Goal: Transaction & Acquisition: Purchase product/service

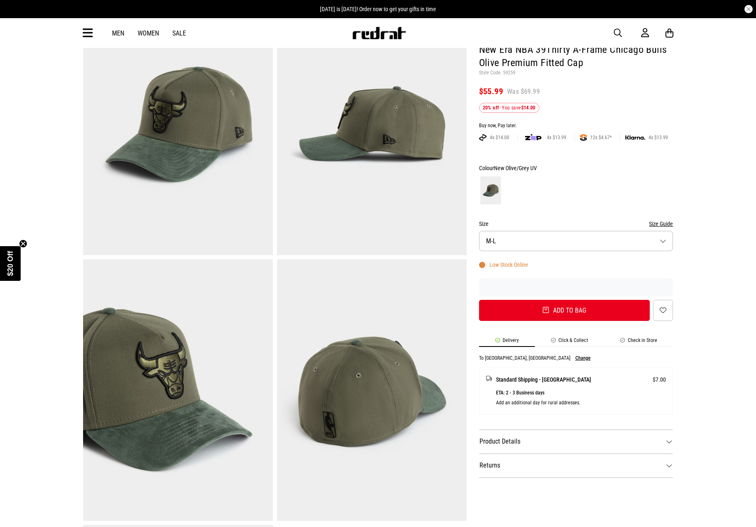
scroll to position [83, 0]
click at [333, 348] on img at bounding box center [372, 391] width 190 height 262
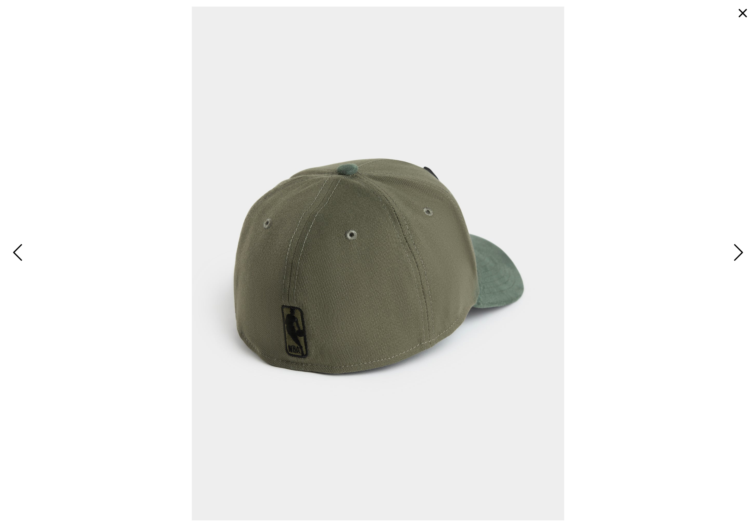
scroll to position [0, 0]
click at [741, 255] on span "Next" at bounding box center [737, 253] width 13 height 24
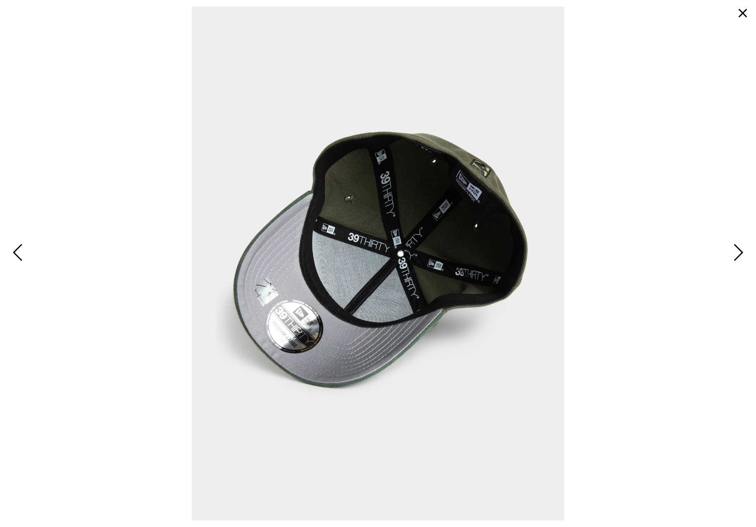
drag, startPoint x: 281, startPoint y: 166, endPoint x: 284, endPoint y: 162, distance: 5.3
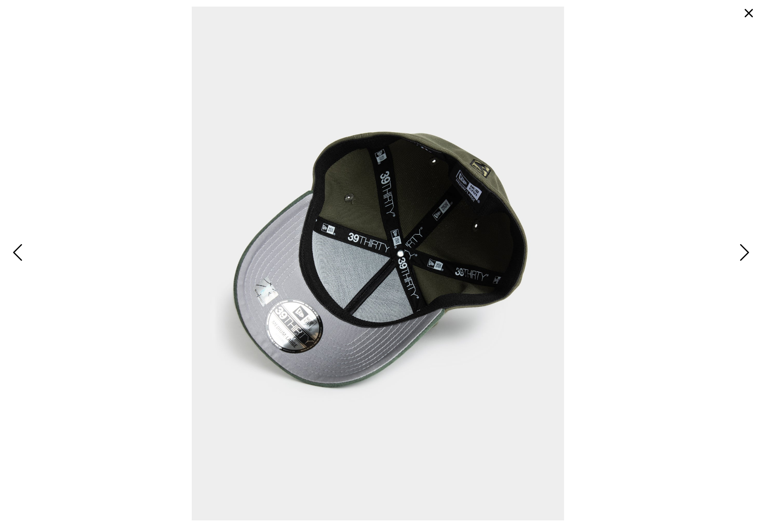
click at [747, 6] on button "button" at bounding box center [749, 13] width 20 height 20
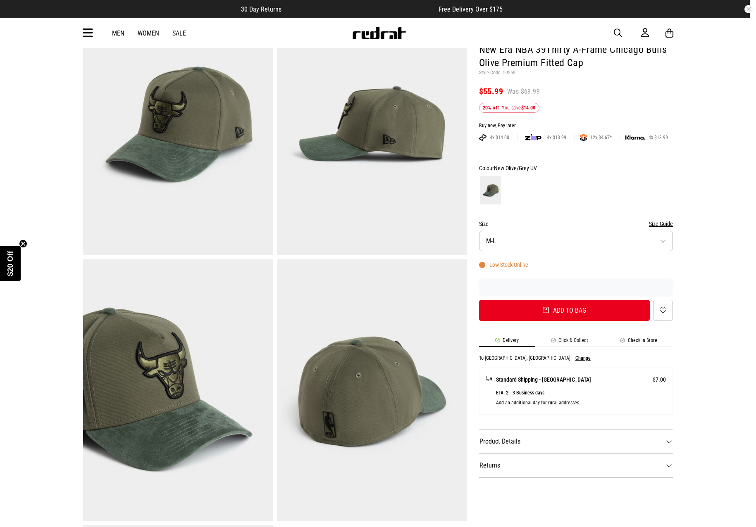
click at [521, 236] on button "Size M-L" at bounding box center [576, 241] width 194 height 20
click at [508, 264] on span "M-L" at bounding box center [500, 261] width 29 height 7
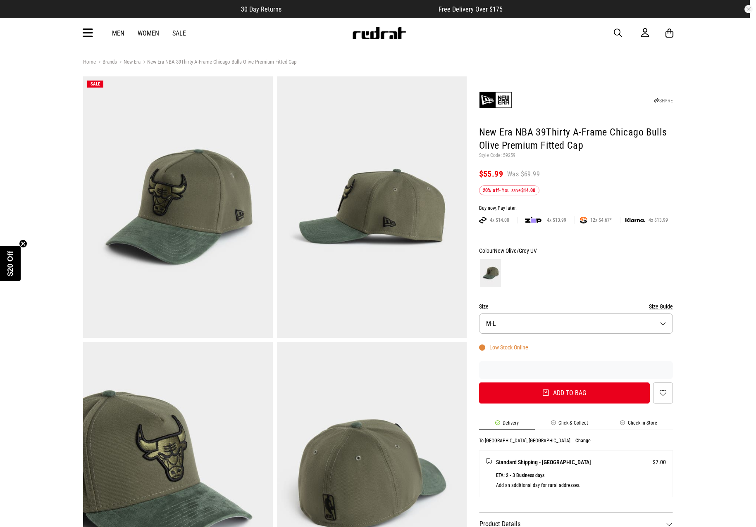
click at [662, 306] on button "Size Guide" at bounding box center [661, 307] width 24 height 10
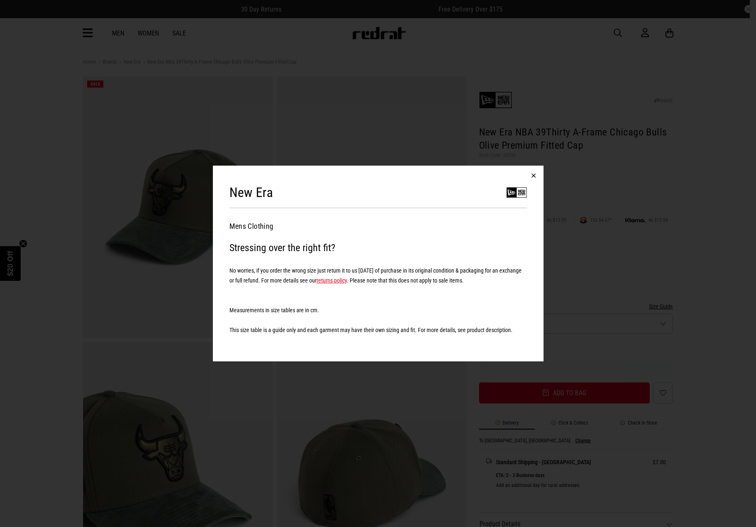
click at [527, 176] on button "button" at bounding box center [534, 176] width 20 height 20
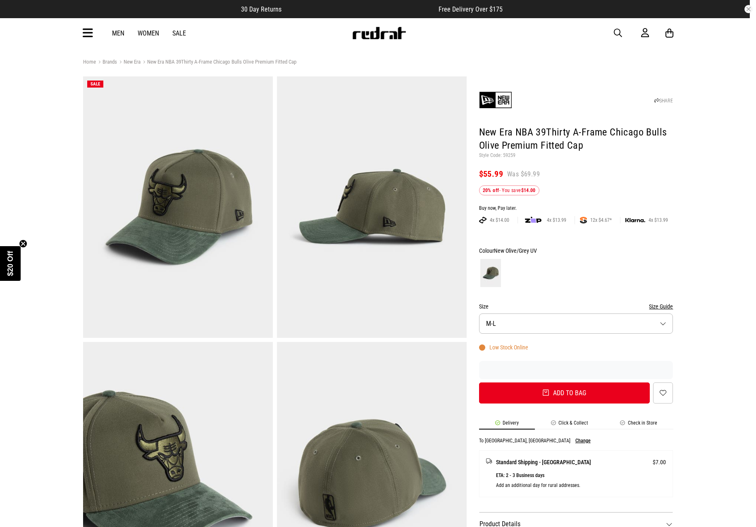
click at [558, 323] on button "Size M-L" at bounding box center [576, 324] width 194 height 20
click at [580, 272] on div at bounding box center [576, 273] width 194 height 31
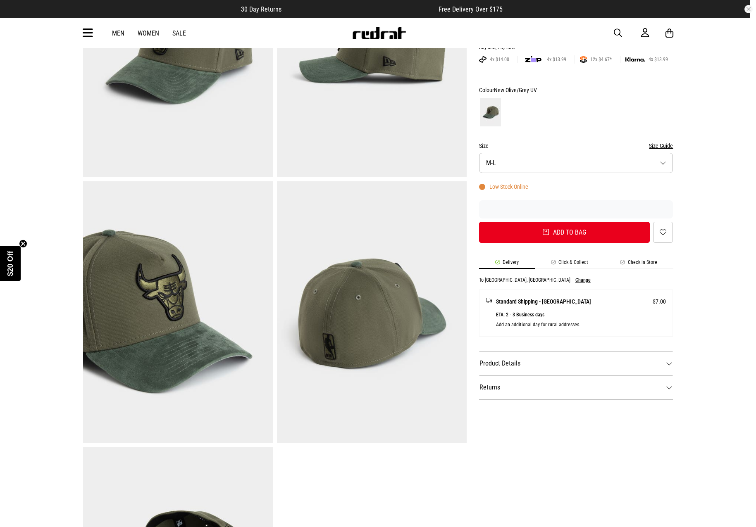
scroll to position [165, 0]
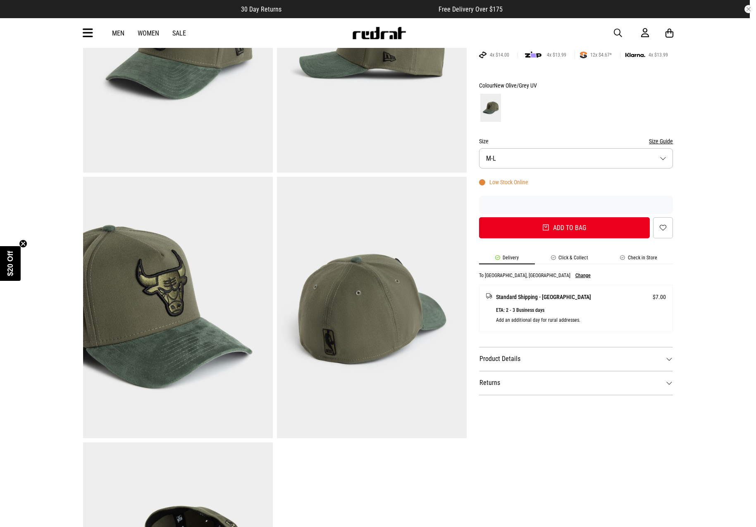
drag, startPoint x: 207, startPoint y: 164, endPoint x: 209, endPoint y: 160, distance: 4.8
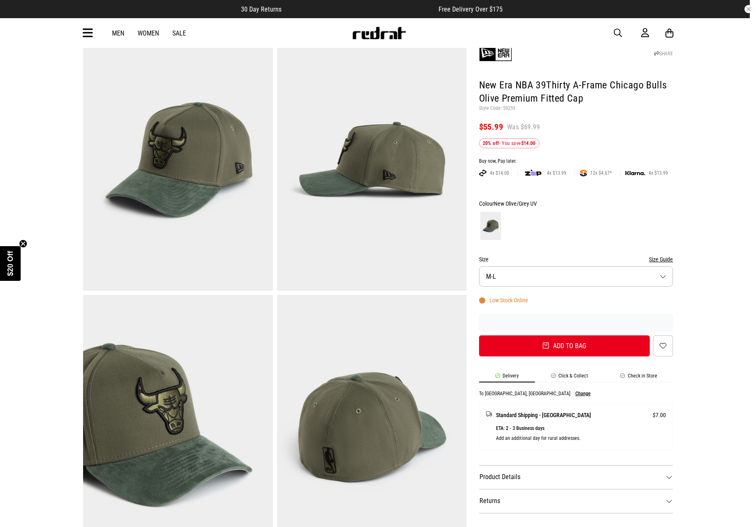
scroll to position [0, 0]
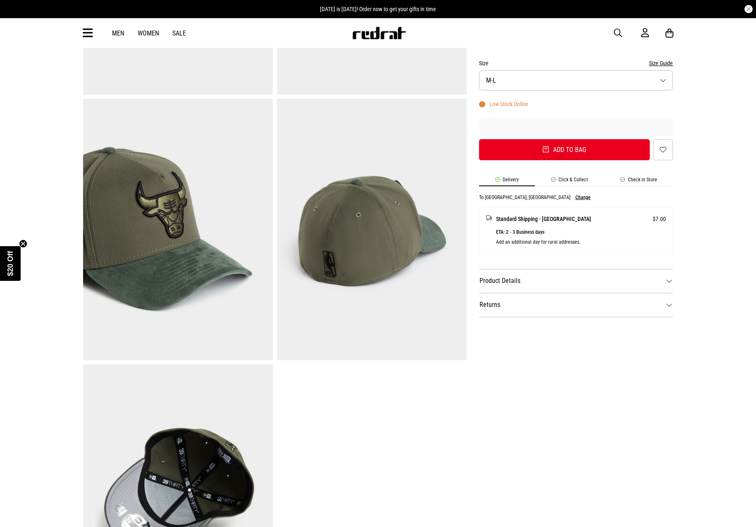
scroll to position [331, 0]
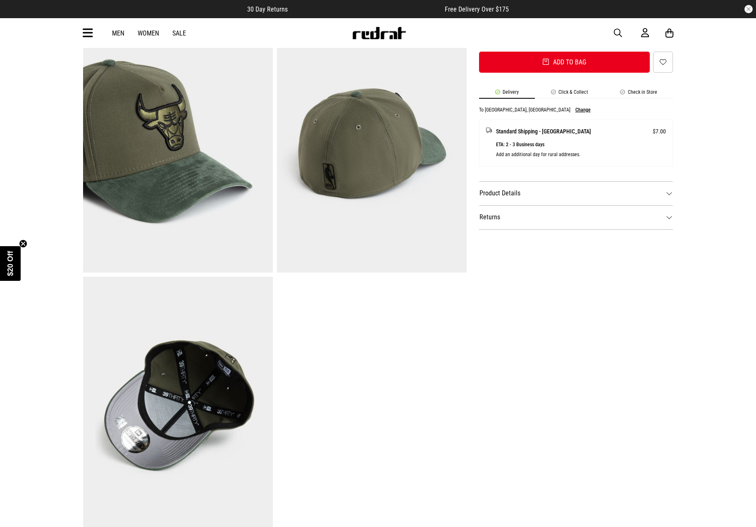
click at [525, 201] on dt "Product Details" at bounding box center [576, 193] width 194 height 24
click at [526, 217] on dt "Returns" at bounding box center [576, 217] width 194 height 24
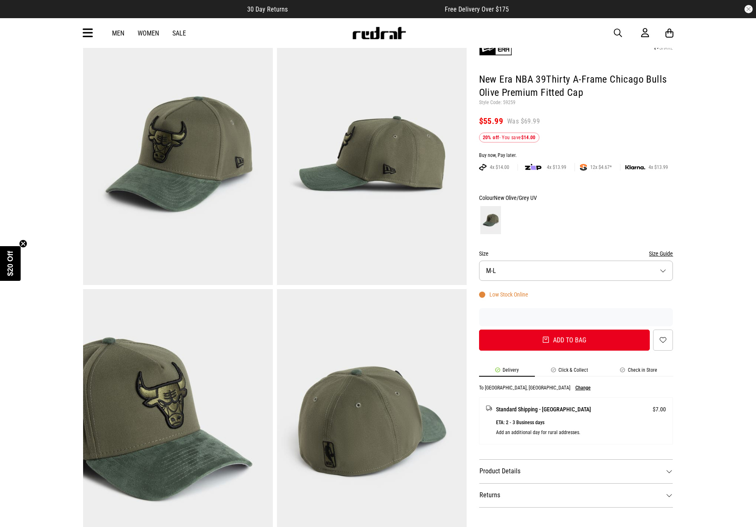
scroll to position [0, 0]
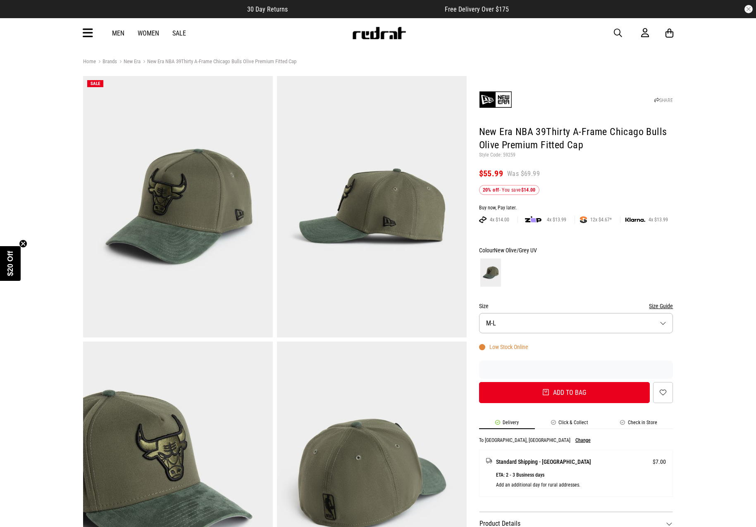
drag, startPoint x: 388, startPoint y: 171, endPoint x: 414, endPoint y: 148, distance: 34.8
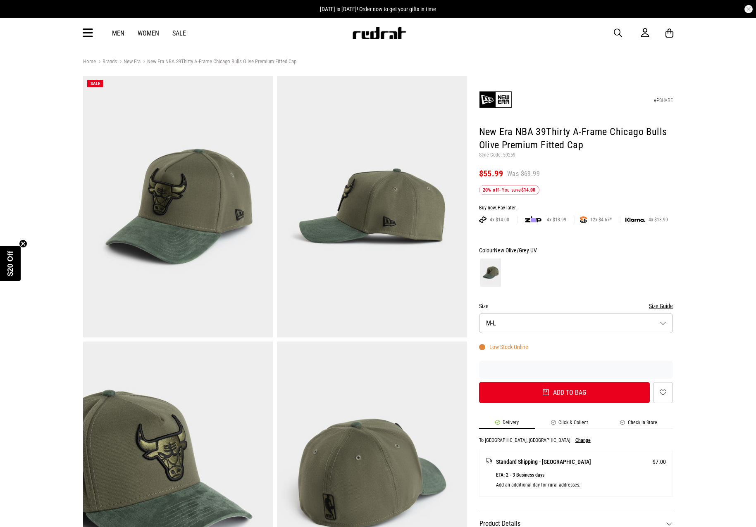
click at [670, 306] on button "Size Guide" at bounding box center [661, 306] width 24 height 10
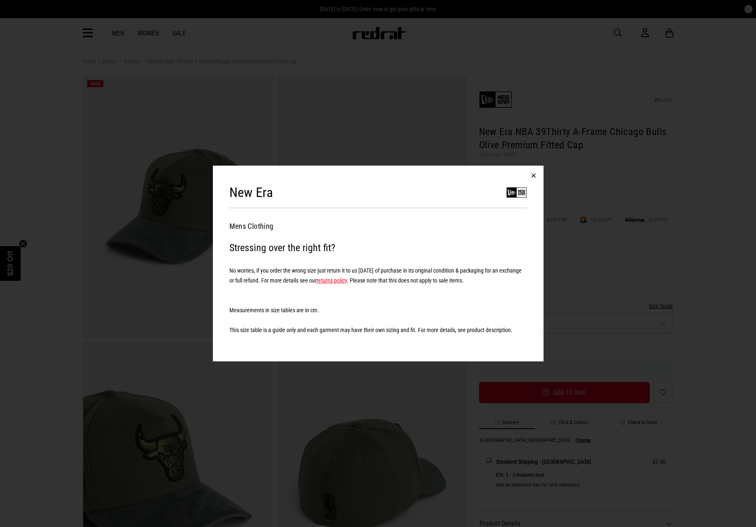
click at [535, 171] on button "button" at bounding box center [534, 176] width 20 height 20
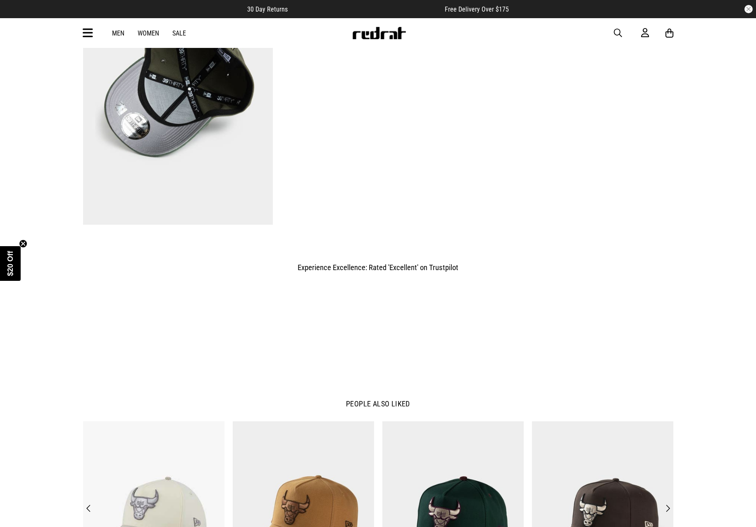
scroll to position [785, 0]
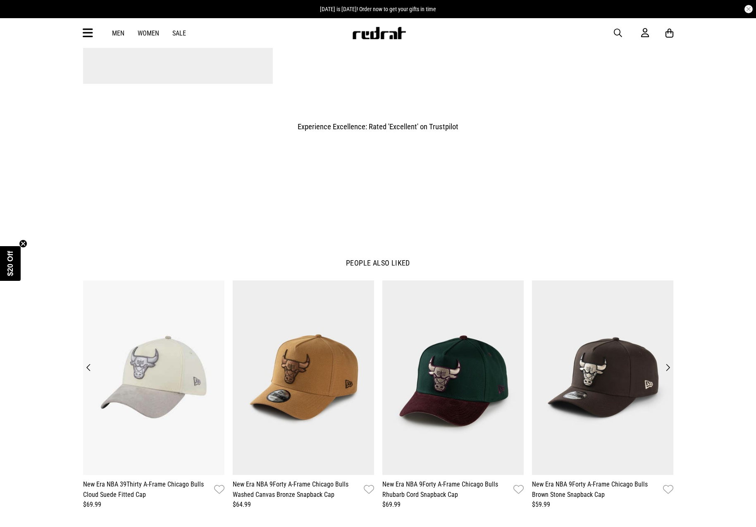
click at [665, 370] on button "Next" at bounding box center [667, 368] width 11 height 12
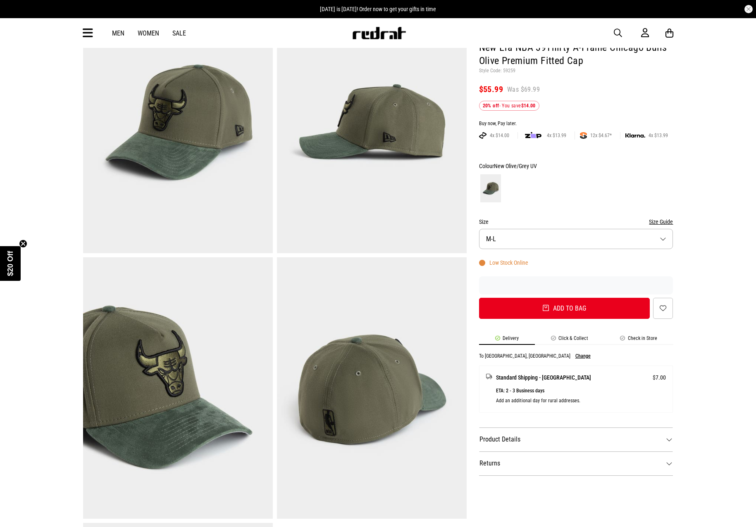
scroll to position [0, 0]
